Goal: Task Accomplishment & Management: Use online tool/utility

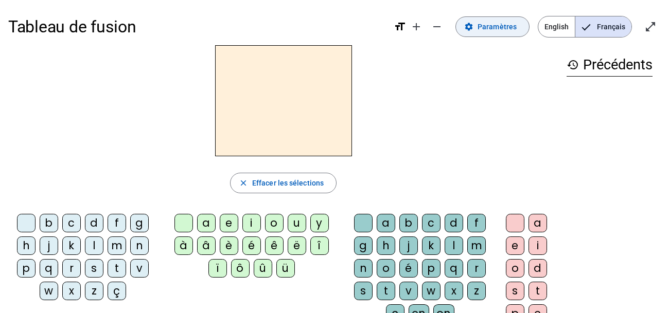
click at [476, 29] on span at bounding box center [492, 26] width 73 height 25
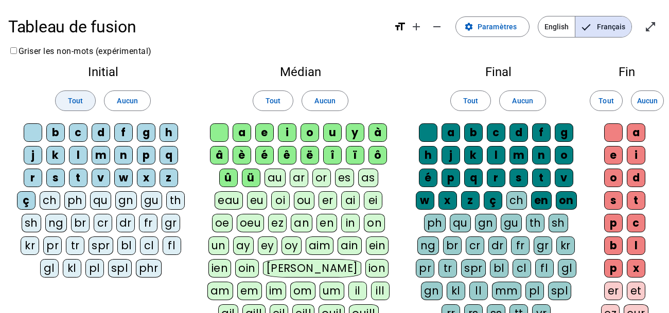
click at [58, 98] on span at bounding box center [76, 100] width 40 height 25
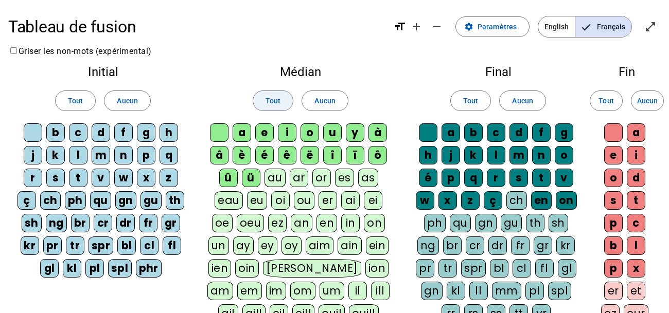
click at [266, 100] on span "Tout" at bounding box center [272, 101] width 15 height 12
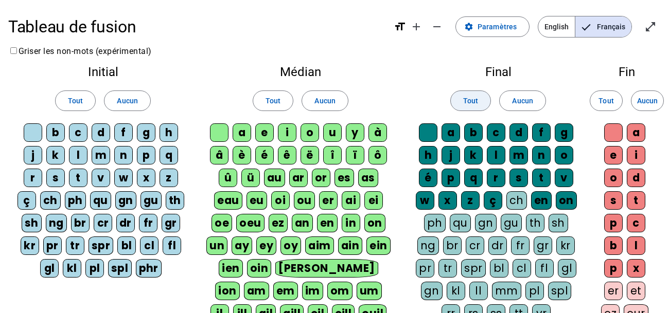
click at [465, 102] on span "Tout" at bounding box center [470, 101] width 15 height 12
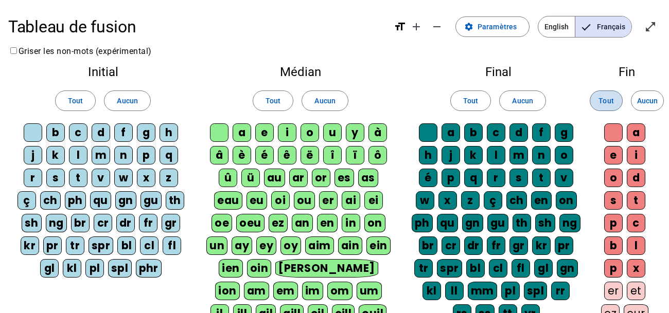
click at [604, 96] on span "Tout" at bounding box center [605, 101] width 15 height 12
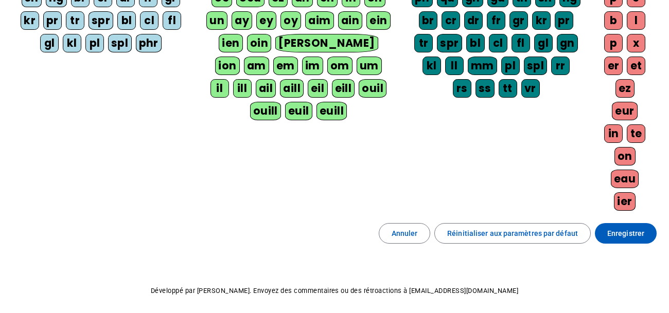
scroll to position [226, 0]
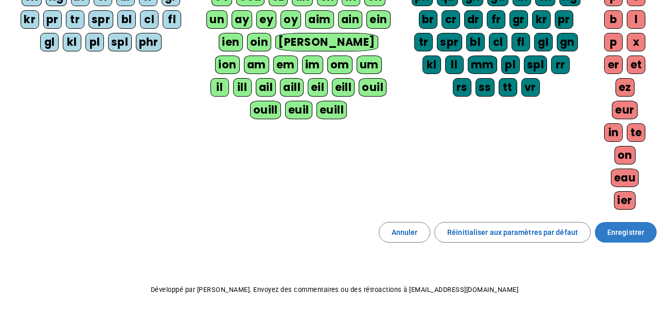
click at [621, 230] on span "Enregistrer" at bounding box center [625, 232] width 37 height 12
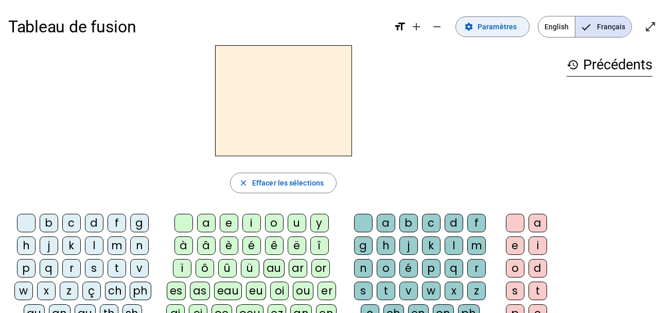
click at [485, 37] on span at bounding box center [492, 26] width 73 height 25
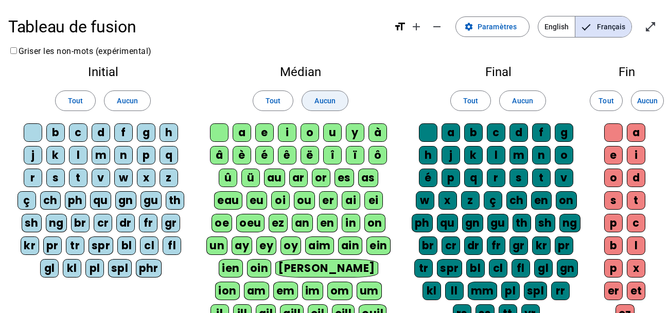
click at [316, 99] on span "Aucun" at bounding box center [324, 101] width 21 height 12
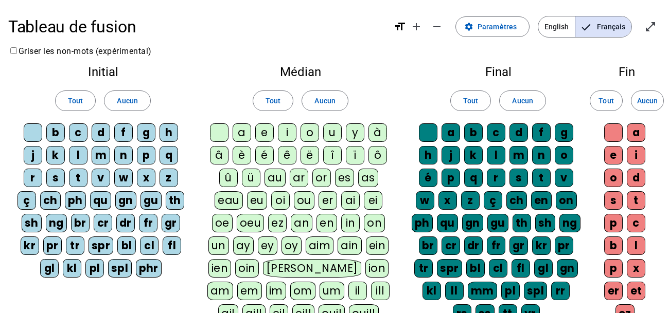
click at [250, 131] on div "a" at bounding box center [242, 132] width 19 height 19
click at [263, 132] on div "e" at bounding box center [264, 132] width 19 height 19
click at [284, 133] on div "i" at bounding box center [287, 132] width 19 height 19
click at [35, 177] on div "r" at bounding box center [33, 178] width 19 height 19
click at [46, 178] on div "s" at bounding box center [55, 178] width 19 height 19
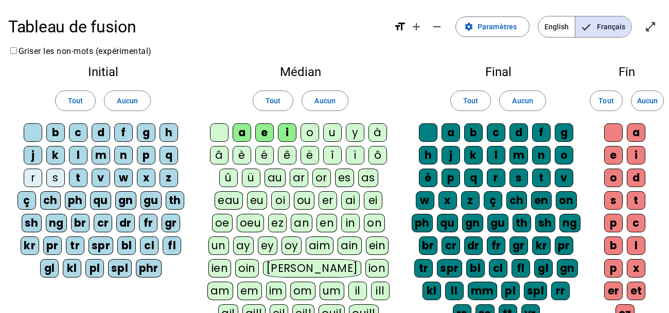
click at [46, 203] on div "ch" at bounding box center [50, 200] width 21 height 19
click at [79, 183] on div "t" at bounding box center [78, 178] width 19 height 19
click at [102, 179] on div "v" at bounding box center [101, 178] width 19 height 19
click at [119, 177] on div "w" at bounding box center [123, 178] width 19 height 19
click at [137, 157] on div "p" at bounding box center [146, 155] width 19 height 19
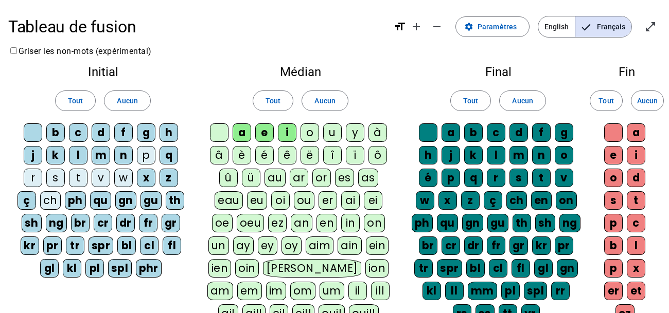
click at [119, 159] on div "n" at bounding box center [123, 155] width 19 height 19
click at [119, 132] on div "f" at bounding box center [123, 132] width 19 height 19
click at [99, 164] on div "m" at bounding box center [101, 155] width 19 height 19
click at [99, 201] on div "qu" at bounding box center [100, 200] width 21 height 19
click at [79, 204] on div "ph" at bounding box center [75, 200] width 21 height 19
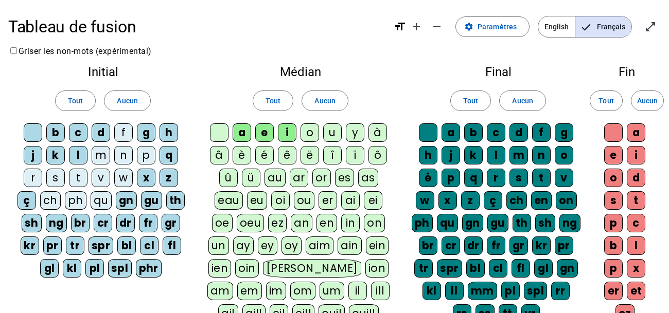
click at [26, 205] on div "ç" at bounding box center [26, 200] width 19 height 19
click at [128, 222] on div "dr" at bounding box center [125, 223] width 19 height 19
click at [104, 226] on div "cr" at bounding box center [103, 223] width 19 height 19
click at [79, 221] on div "br" at bounding box center [80, 223] width 19 height 19
click at [517, 134] on div "d" at bounding box center [518, 132] width 19 height 19
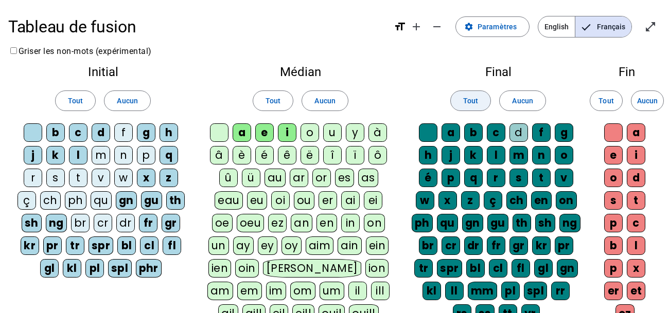
click at [480, 104] on span at bounding box center [471, 100] width 40 height 25
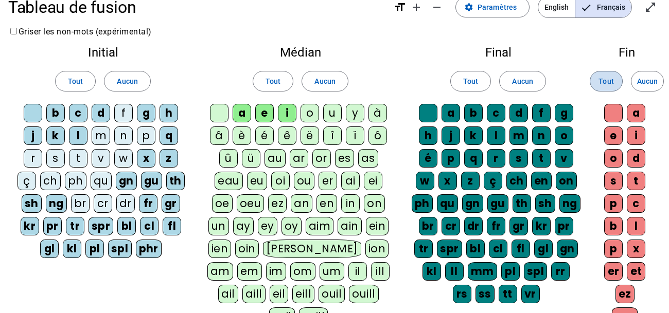
click at [599, 80] on span "Tout" at bounding box center [605, 81] width 15 height 12
click at [609, 81] on span "Tout" at bounding box center [605, 81] width 15 height 12
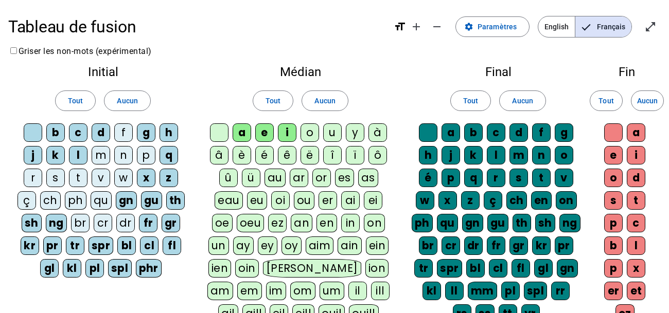
scroll to position [262, 0]
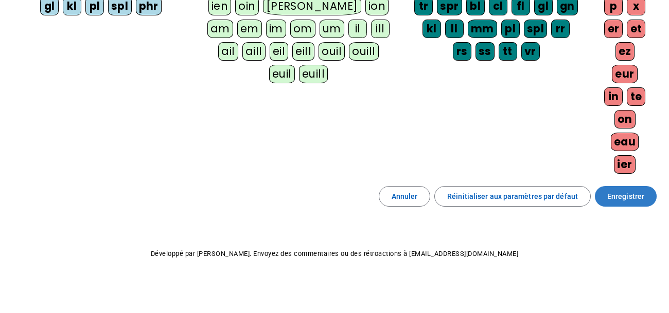
click at [622, 207] on span at bounding box center [626, 196] width 62 height 25
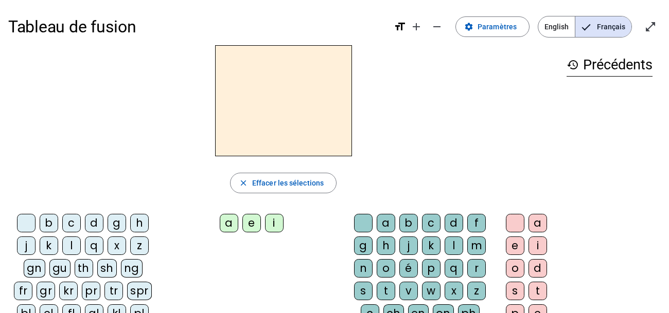
click at [622, 207] on div "history Précédents" at bounding box center [609, 270] width 102 height 451
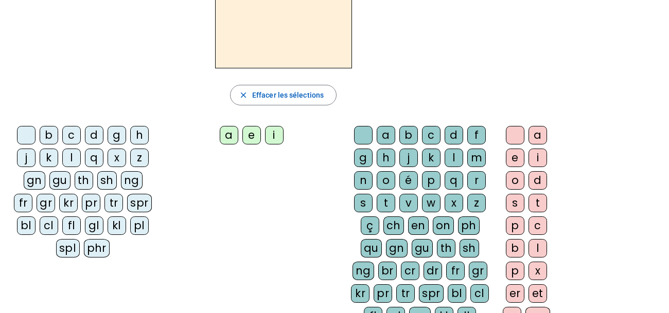
scroll to position [96, 0]
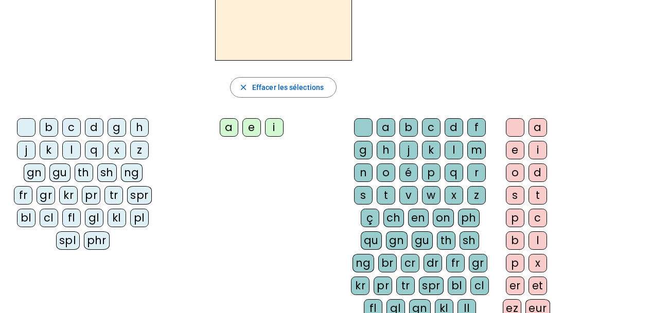
click at [49, 123] on div "b" at bounding box center [49, 127] width 19 height 19
click at [224, 129] on div "a" at bounding box center [229, 127] width 19 height 19
click at [425, 130] on div "c" at bounding box center [431, 127] width 19 height 19
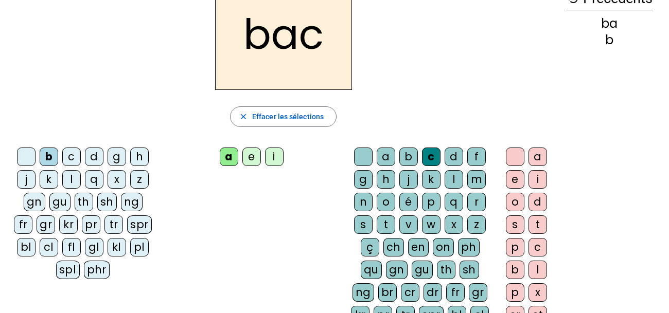
scroll to position [67, 0]
click at [508, 176] on div "e" at bounding box center [515, 179] width 19 height 19
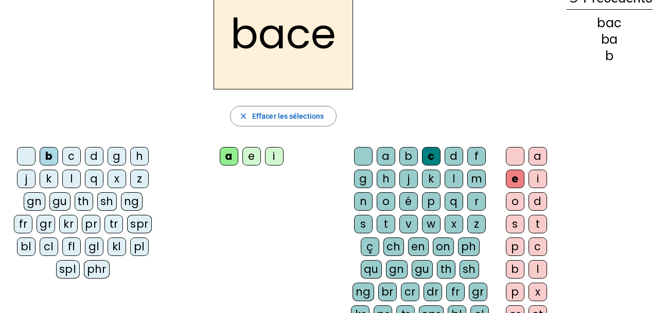
click at [76, 176] on div "l" at bounding box center [71, 179] width 19 height 19
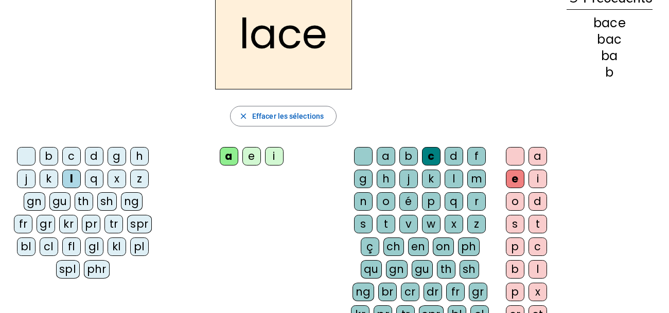
click at [51, 157] on div "b" at bounding box center [49, 156] width 19 height 19
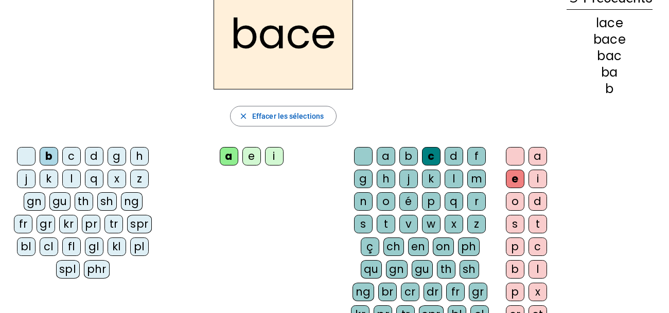
click at [68, 155] on div "c" at bounding box center [71, 156] width 19 height 19
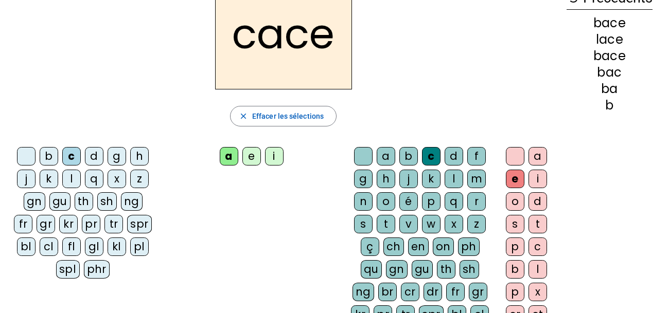
click at [89, 153] on div "d" at bounding box center [94, 156] width 19 height 19
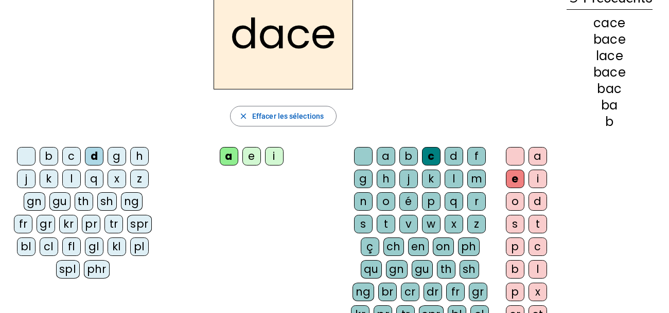
click at [121, 147] on div "g" at bounding box center [117, 156] width 19 height 19
click at [513, 175] on div "e" at bounding box center [515, 179] width 19 height 19
click at [513, 176] on div "e" at bounding box center [515, 179] width 19 height 19
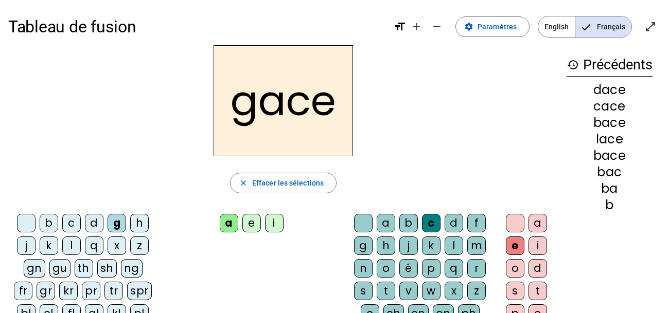
scroll to position [0, 0]
click at [513, 221] on div at bounding box center [515, 223] width 19 height 19
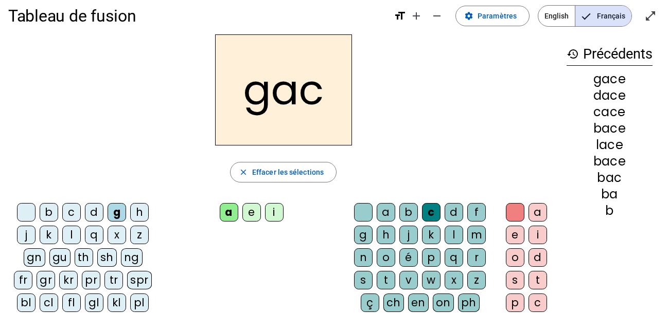
scroll to position [5, 0]
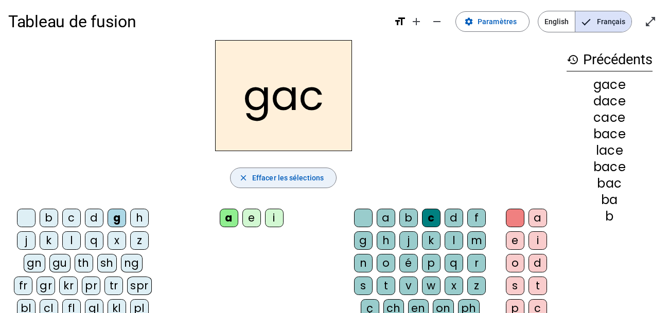
click at [291, 176] on span "Effacer les sélections" at bounding box center [288, 178] width 72 height 12
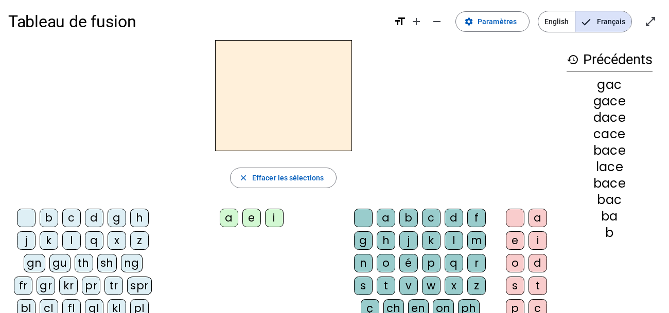
click at [615, 171] on div "lace" at bounding box center [609, 167] width 86 height 12
click at [48, 217] on div "b" at bounding box center [49, 218] width 19 height 19
click at [229, 215] on div "a" at bounding box center [229, 218] width 19 height 19
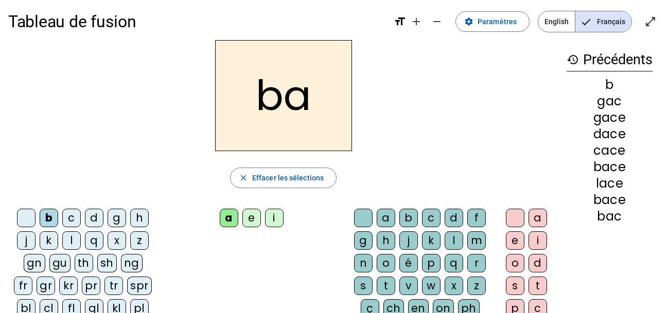
click at [427, 218] on div "c" at bounding box center [431, 218] width 19 height 19
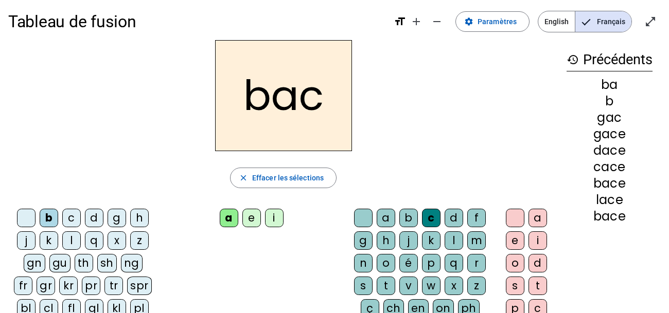
click at [366, 216] on div at bounding box center [363, 218] width 19 height 19
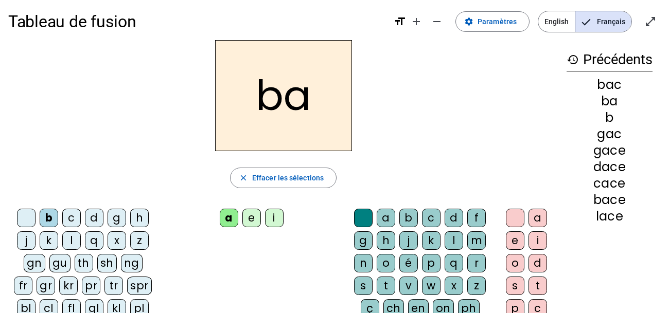
click at [425, 261] on div "p" at bounding box center [431, 263] width 19 height 19
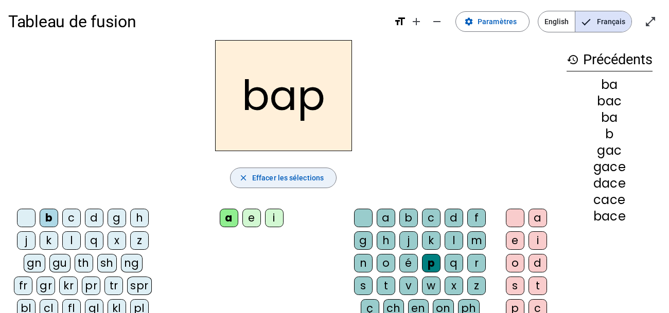
click at [280, 181] on span "Effacer les sélections" at bounding box center [288, 178] width 72 height 12
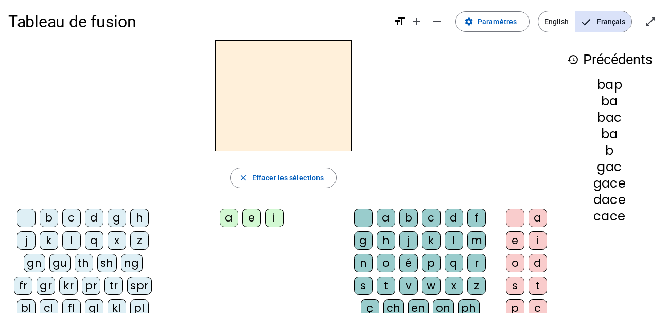
click at [406, 261] on div "é" at bounding box center [408, 263] width 19 height 19
click at [470, 241] on div "m" at bounding box center [476, 240] width 19 height 19
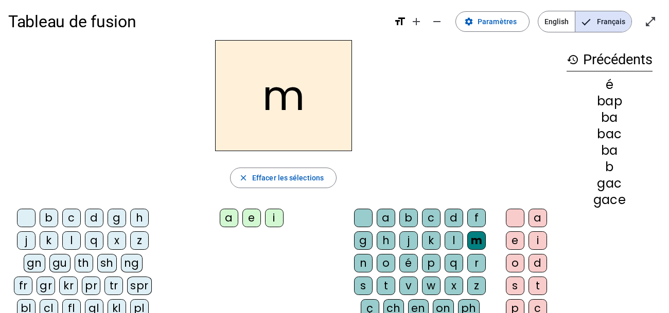
click at [470, 241] on div "m" at bounding box center [476, 240] width 19 height 19
click at [433, 225] on div "c" at bounding box center [431, 218] width 19 height 19
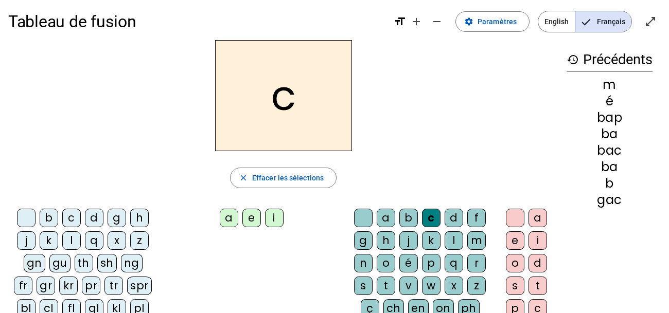
click at [27, 234] on div "j" at bounding box center [26, 240] width 19 height 19
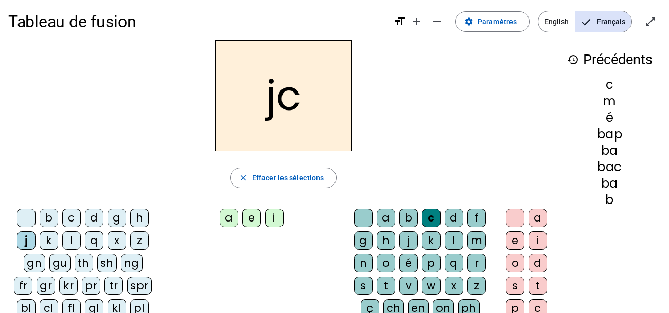
click at [95, 216] on div "d" at bounding box center [94, 218] width 19 height 19
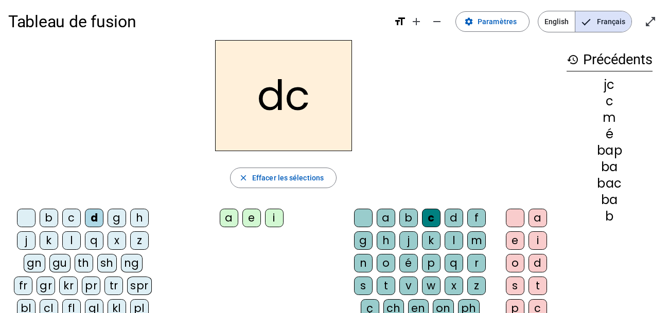
click at [228, 218] on div "a" at bounding box center [229, 218] width 19 height 19
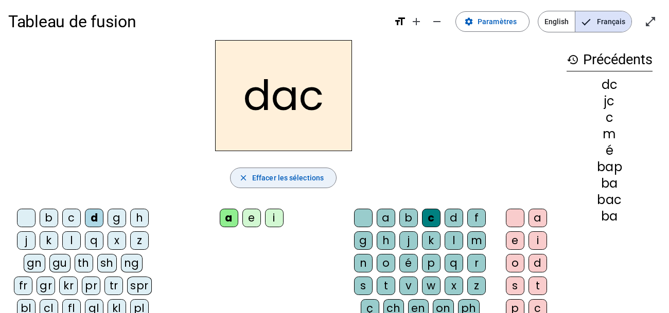
click at [291, 179] on span "Effacer les sélections" at bounding box center [288, 178] width 72 height 12
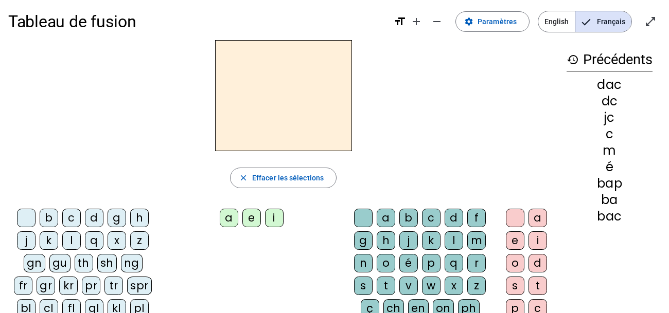
click at [47, 219] on div "b" at bounding box center [49, 218] width 19 height 19
click at [225, 217] on div "a" at bounding box center [229, 218] width 19 height 19
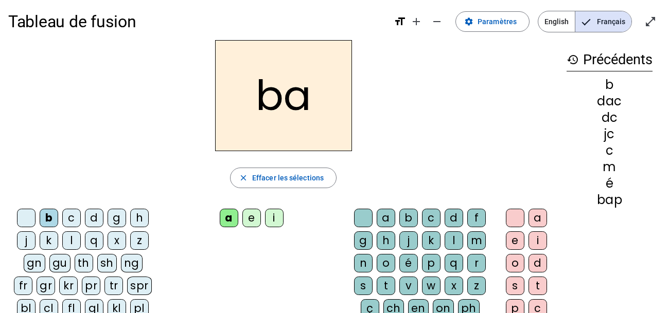
click at [432, 217] on div "c" at bounding box center [431, 218] width 19 height 19
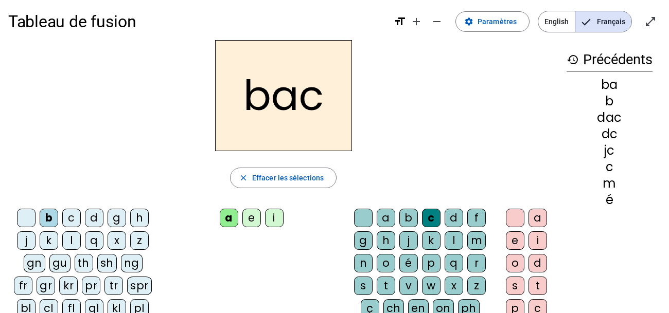
click at [256, 216] on div "e" at bounding box center [251, 218] width 19 height 19
